Goal: Information Seeking & Learning: Find specific fact

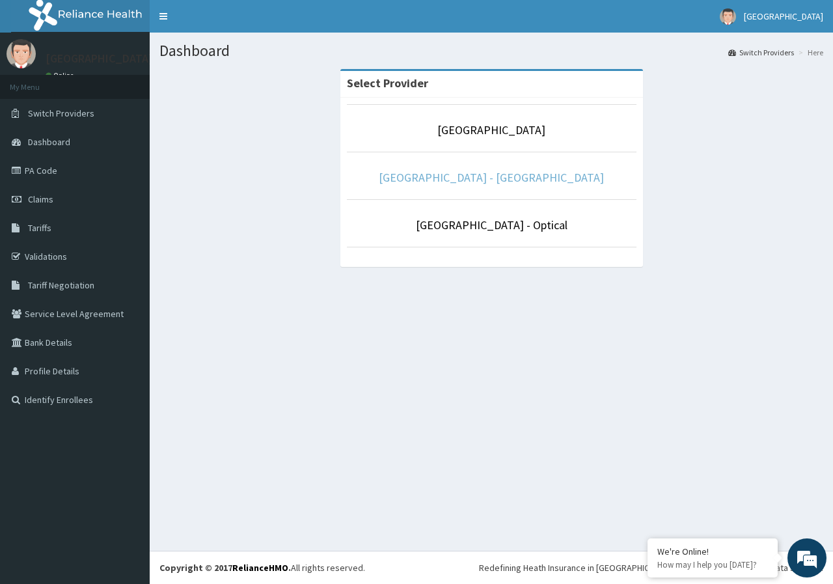
click at [518, 176] on link "[GEOGRAPHIC_DATA] - [GEOGRAPHIC_DATA]" at bounding box center [491, 177] width 225 height 15
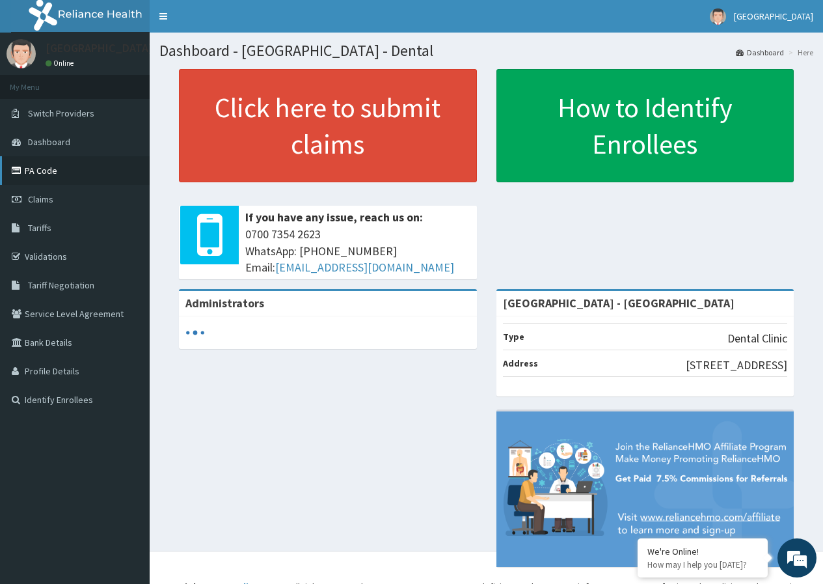
click at [23, 174] on icon at bounding box center [18, 170] width 13 height 9
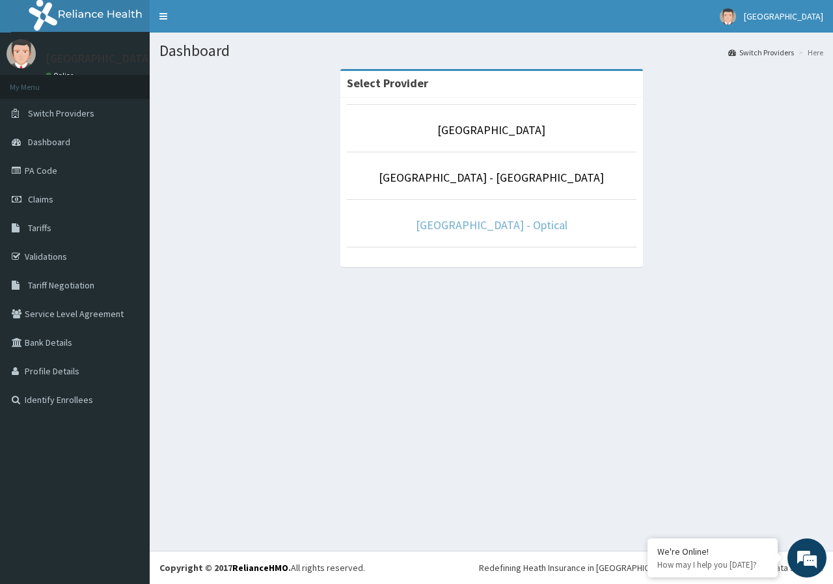
click at [512, 223] on link "[GEOGRAPHIC_DATA] - Optical" at bounding box center [492, 224] width 152 height 15
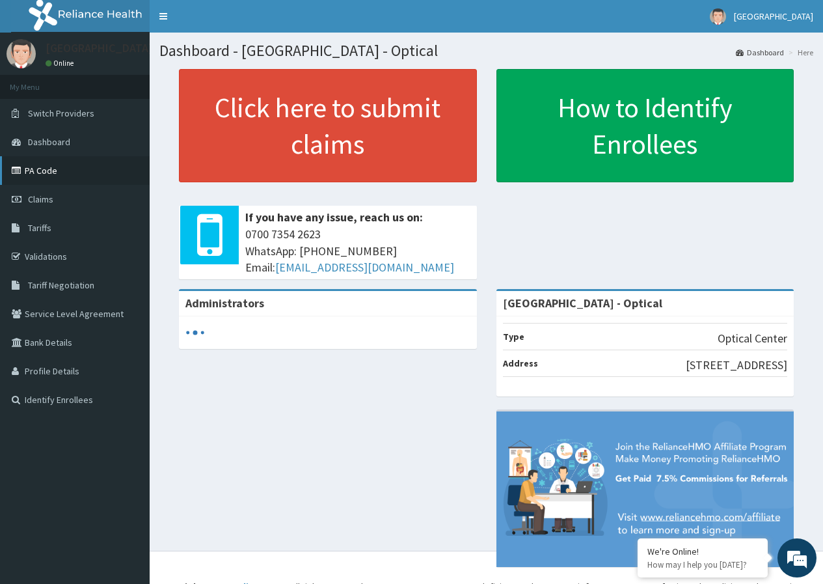
click at [76, 169] on link "PA Code" at bounding box center [75, 170] width 150 height 29
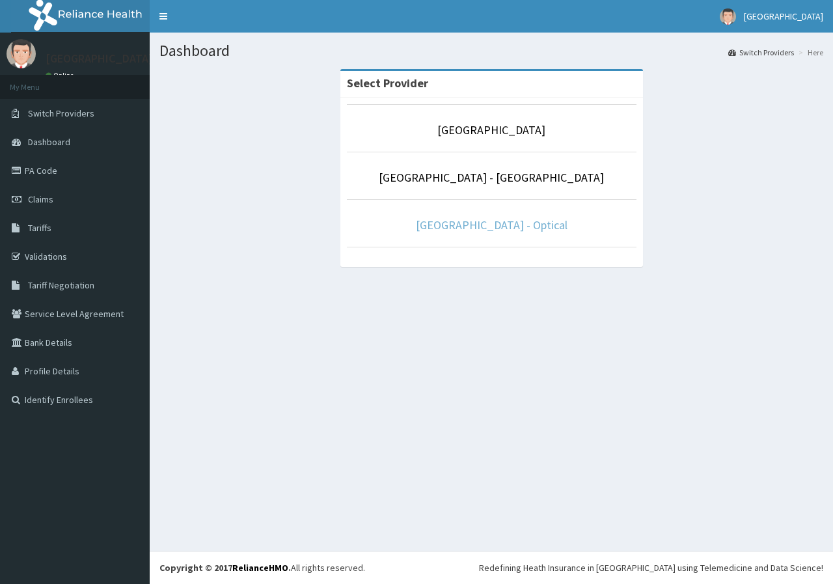
click at [511, 224] on link "De-Lakeland Imperial Hospital - Optical" at bounding box center [492, 224] width 152 height 15
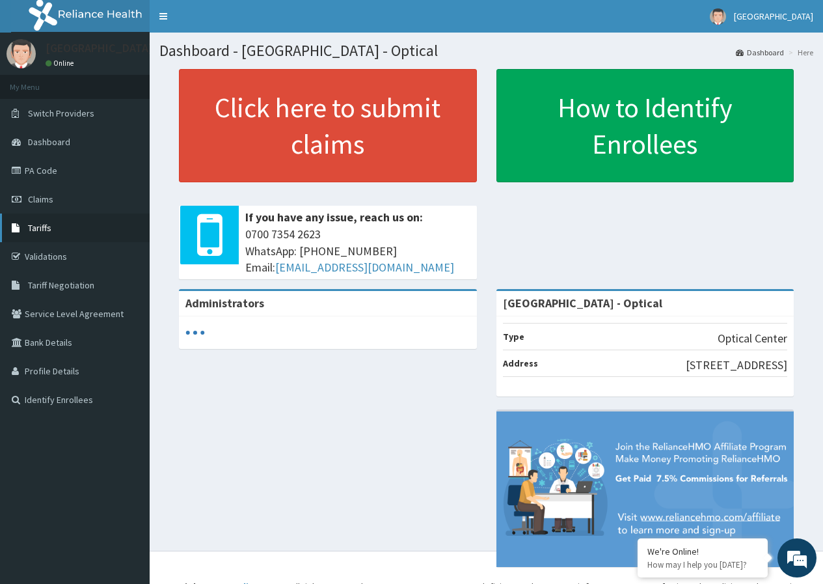
click at [42, 230] on span "Tariffs" at bounding box center [39, 228] width 23 height 12
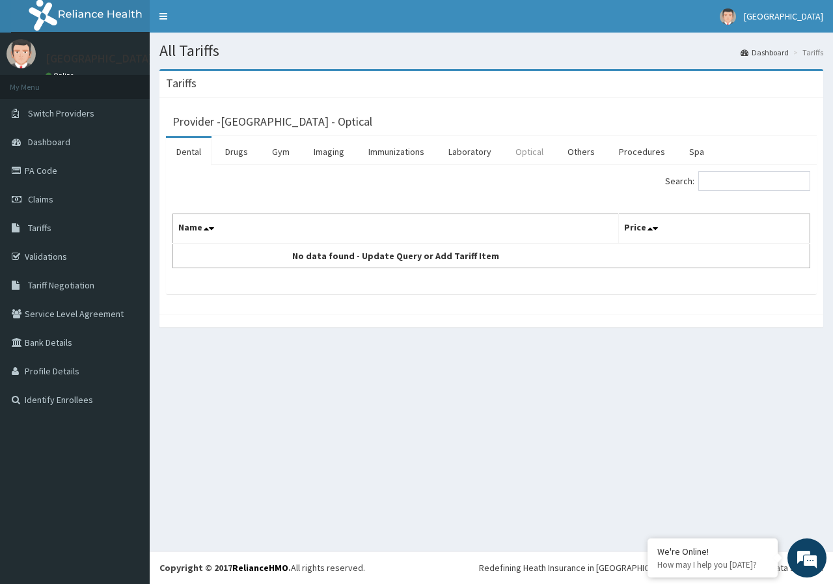
click at [532, 143] on link "Optical" at bounding box center [529, 151] width 49 height 27
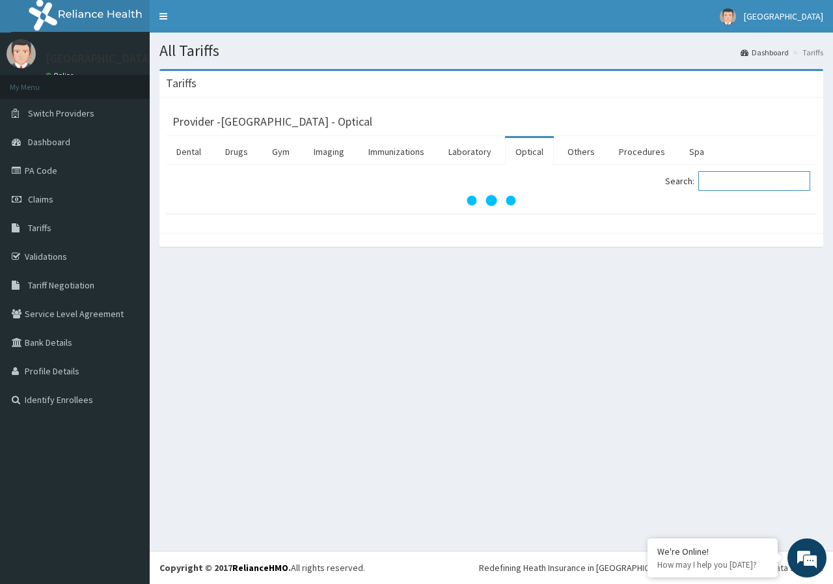
click at [750, 184] on input "Search:" at bounding box center [754, 181] width 112 height 20
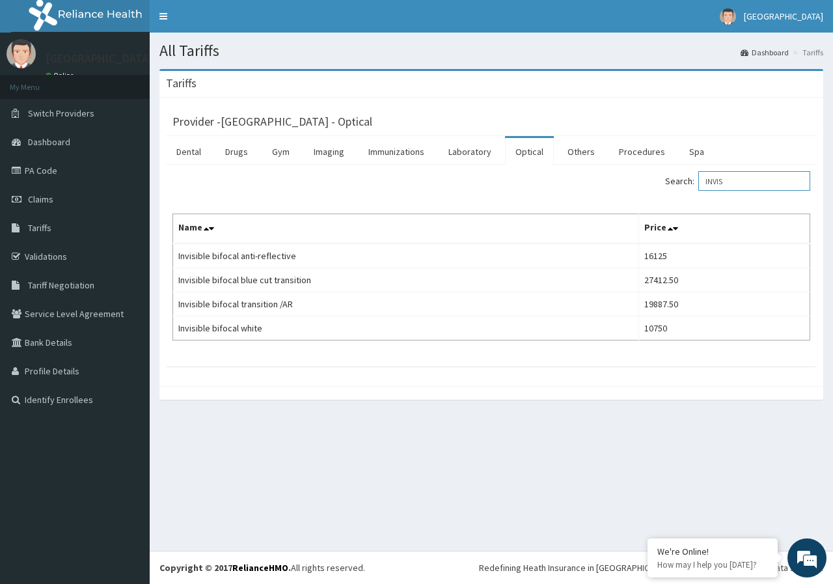
type input "INVIS"
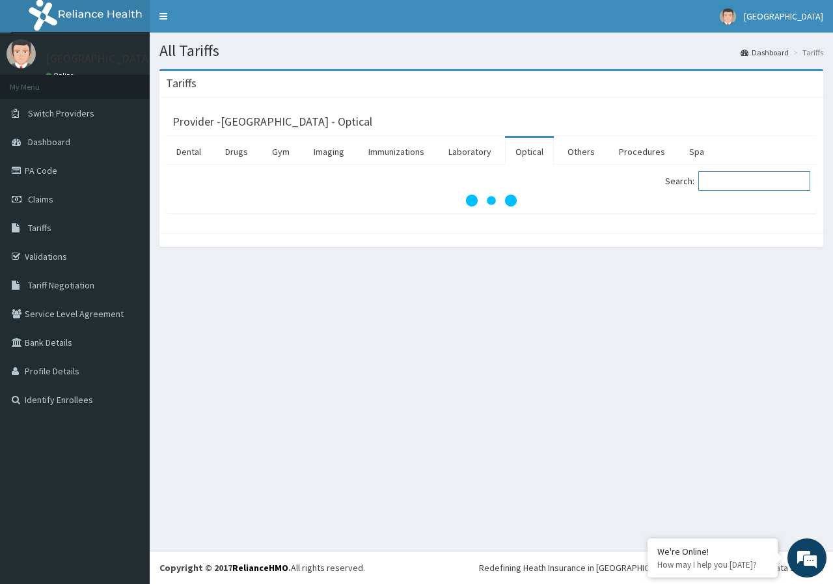
click at [739, 188] on input "Search:" at bounding box center [754, 181] width 112 height 20
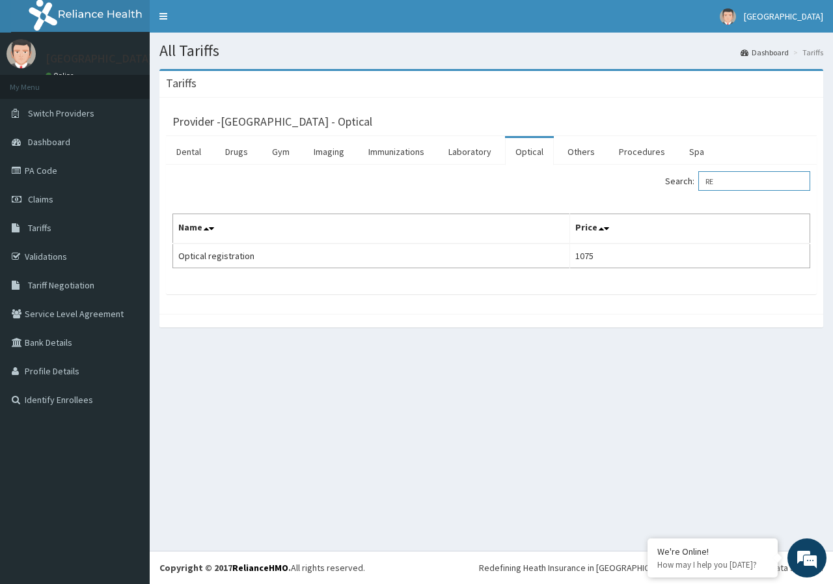
type input "R"
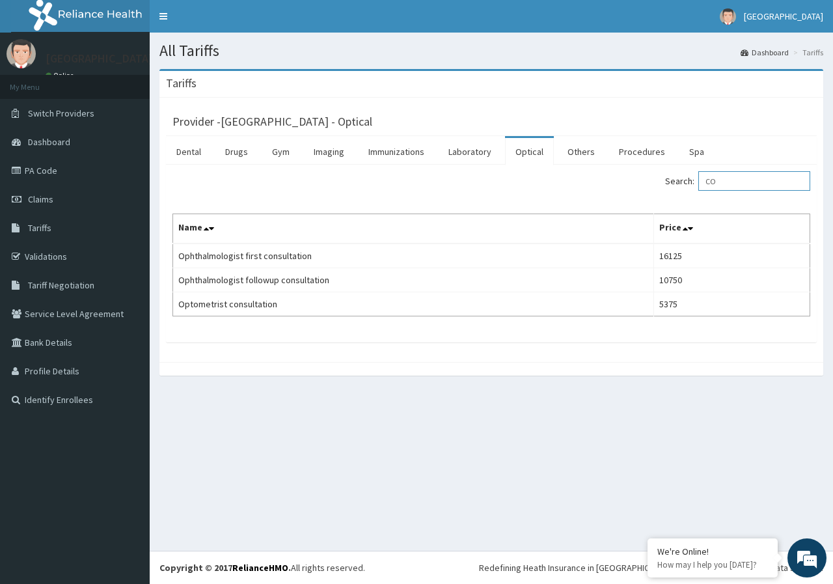
type input "C"
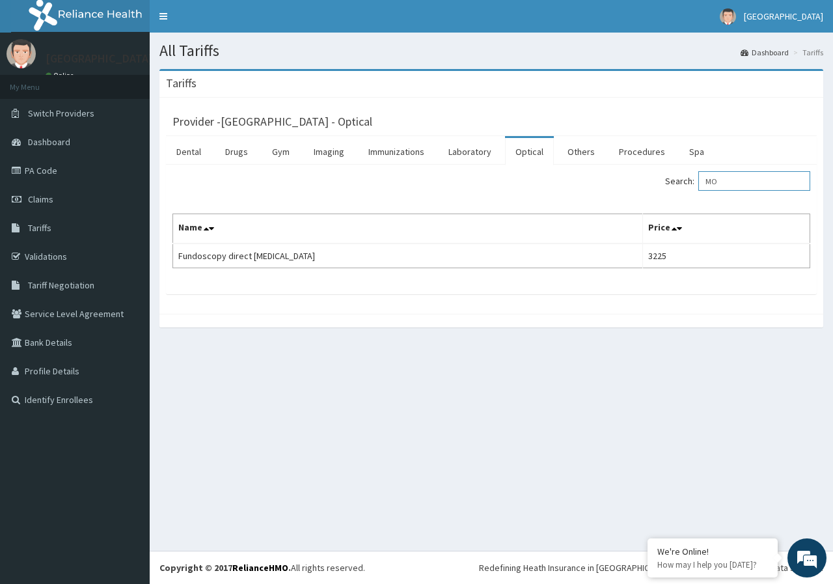
type input "M"
type input "E"
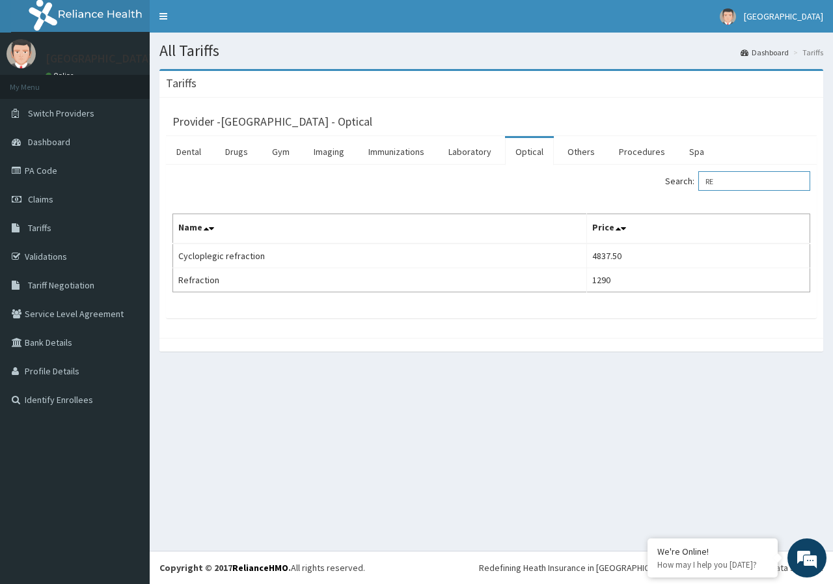
type input "R"
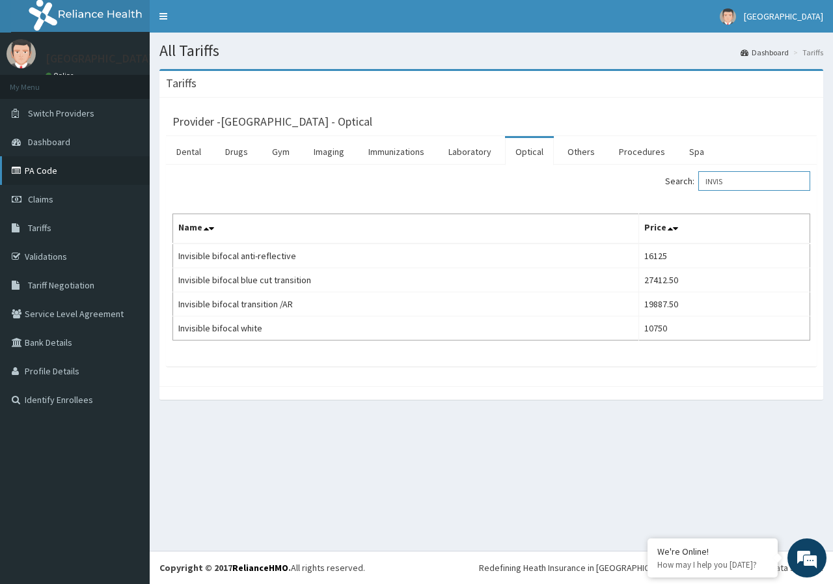
type input "INVIS"
click at [67, 170] on link "PA Code" at bounding box center [75, 170] width 150 height 29
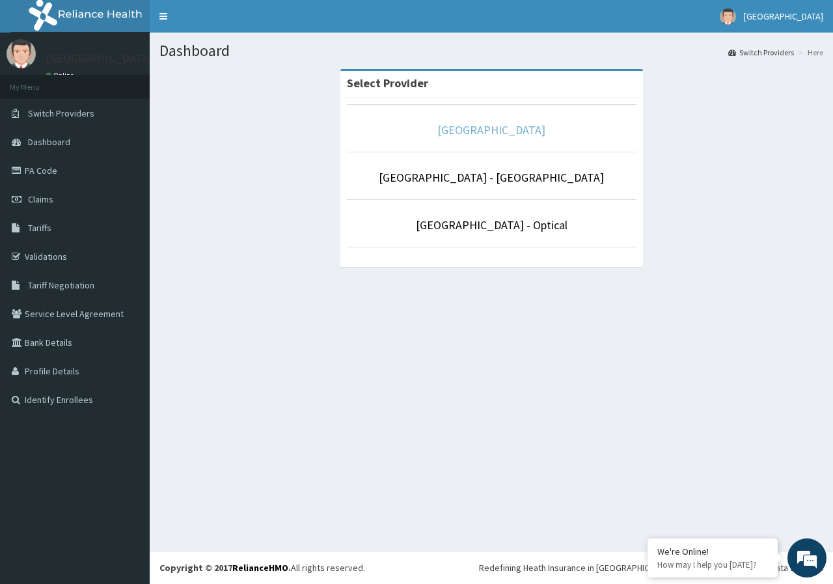
click at [492, 125] on link "[GEOGRAPHIC_DATA]" at bounding box center [491, 129] width 108 height 15
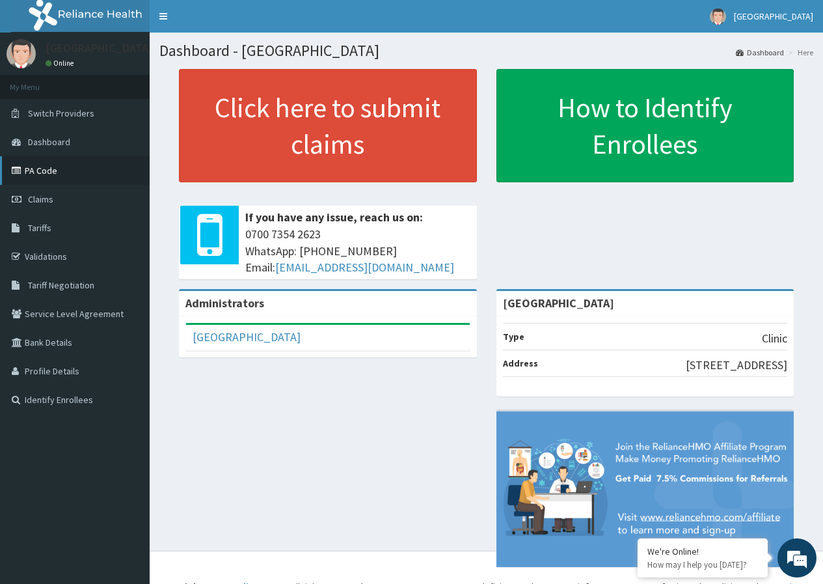
click at [36, 175] on link "PA Code" at bounding box center [75, 170] width 150 height 29
